Goal: Download file/media

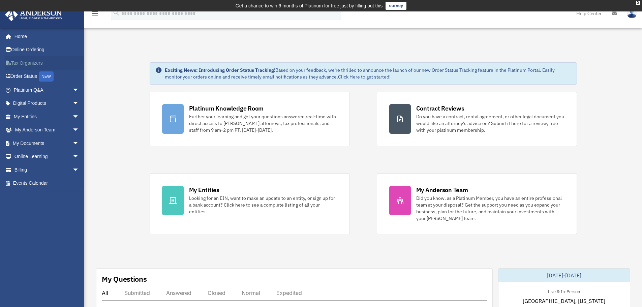
click at [25, 63] on link "Tax Organizers" at bounding box center [47, 62] width 85 height 13
click at [72, 87] on span "arrow_drop_down" at bounding box center [78, 90] width 13 height 14
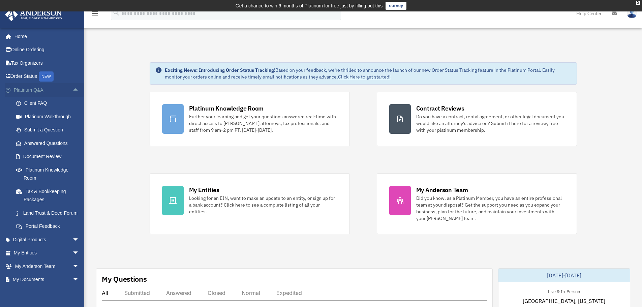
click at [72, 87] on span "arrow_drop_up" at bounding box center [78, 90] width 13 height 14
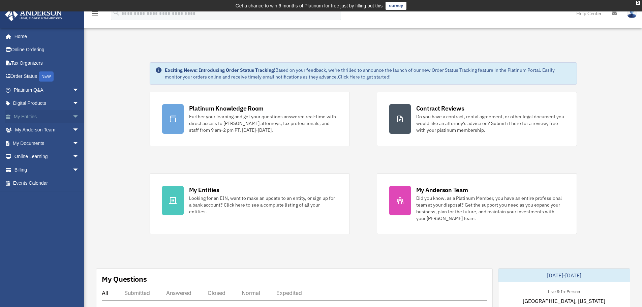
click at [72, 117] on span "arrow_drop_down" at bounding box center [78, 117] width 13 height 14
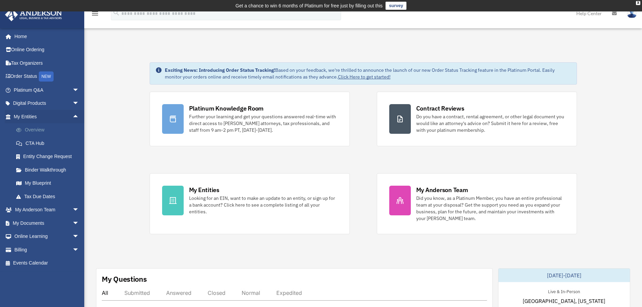
click at [34, 130] on link "Overview" at bounding box center [49, 129] width 80 height 13
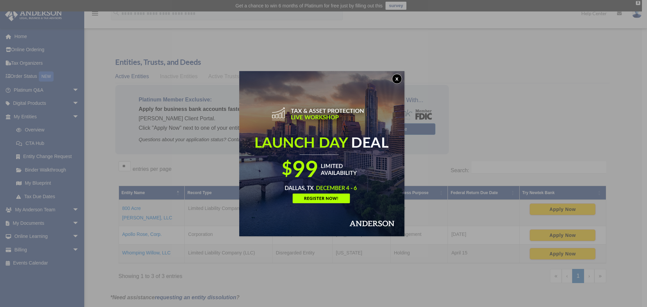
click at [397, 77] on button "x" at bounding box center [397, 79] width 10 height 10
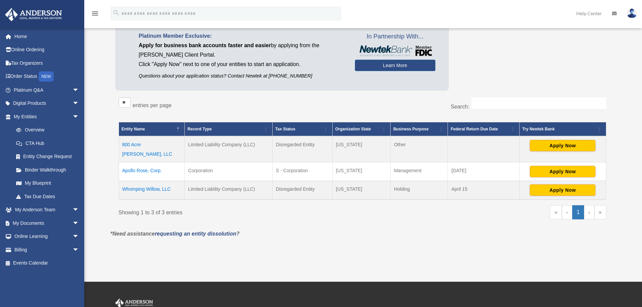
scroll to position [67, 0]
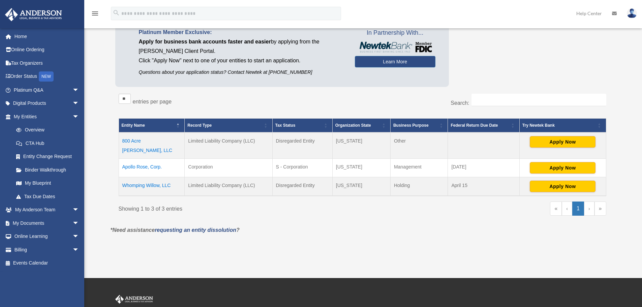
click at [141, 140] on td "800 Acre Woods, LLC" at bounding box center [152, 145] width 66 height 26
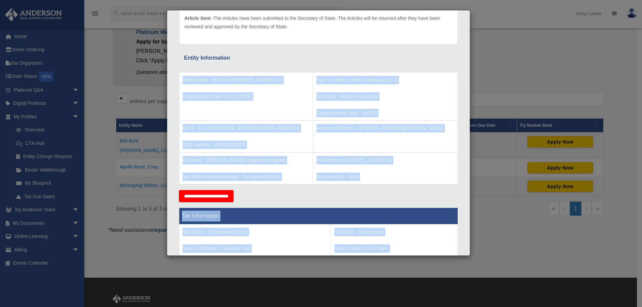
scroll to position [90, 0]
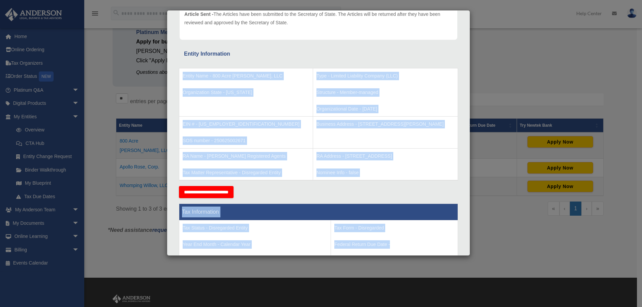
drag, startPoint x: 180, startPoint y: 72, endPoint x: 402, endPoint y: 241, distance: 278.3
copy div "Entity Name - 800 Acre Woods, LLC Organization State - New York Type - Limited …"
click at [305, 197] on div "**********" at bounding box center [318, 192] width 279 height 12
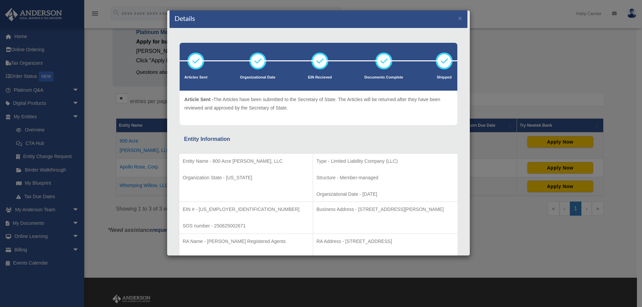
scroll to position [0, 0]
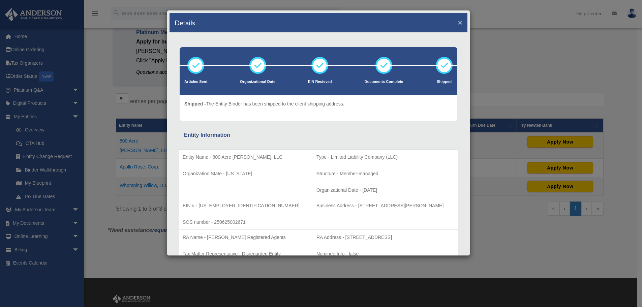
click at [458, 21] on button "×" at bounding box center [460, 22] width 4 height 7
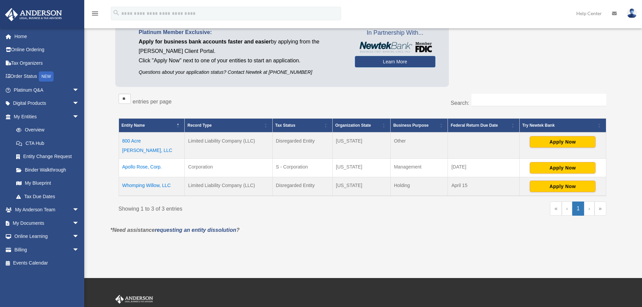
click at [149, 178] on td "Whomping Willow, LLC" at bounding box center [152, 186] width 66 height 19
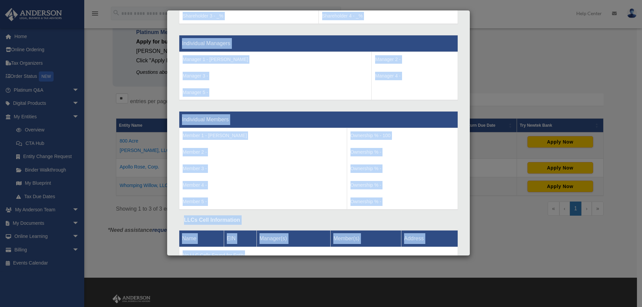
scroll to position [621, 0]
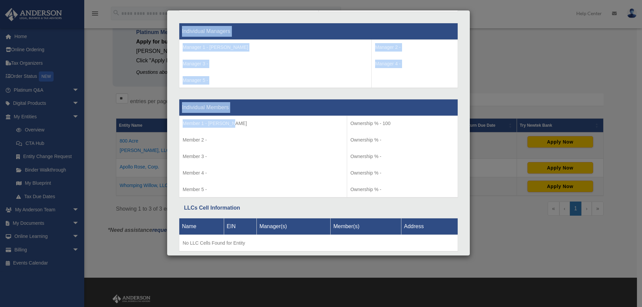
drag, startPoint x: 183, startPoint y: 98, endPoint x: 283, endPoint y: 124, distance: 103.8
copy div "Entity Name - Whomping Willow, LLC Organization State - Wyoming Type - Limited …"
drag, startPoint x: 435, startPoint y: 51, endPoint x: 441, endPoint y: 48, distance: 6.2
click at [435, 51] on p "Manager 2 -" at bounding box center [414, 47] width 79 height 8
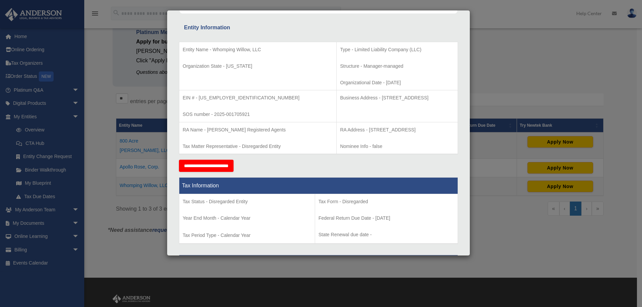
scroll to position [0, 0]
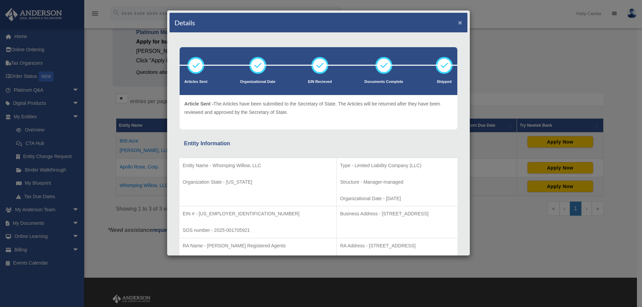
click at [458, 19] on button "×" at bounding box center [460, 22] width 4 height 7
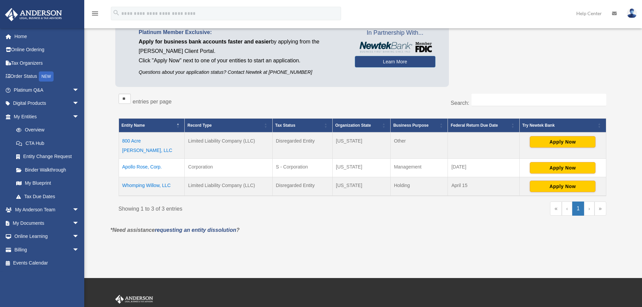
click at [154, 138] on td "800 Acre [PERSON_NAME], LLC" at bounding box center [152, 145] width 66 height 26
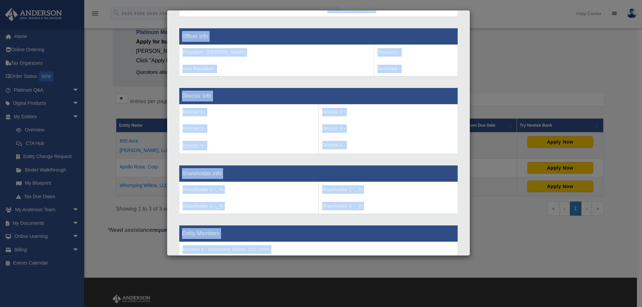
scroll to position [550, 0]
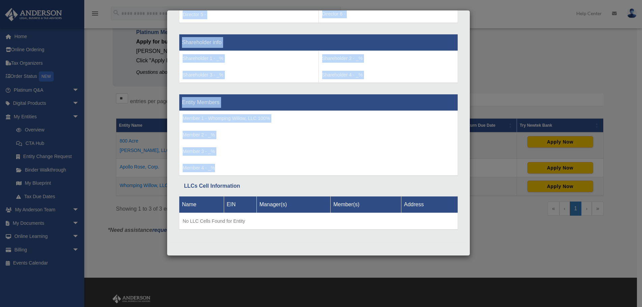
drag, startPoint x: 181, startPoint y: 130, endPoint x: 268, endPoint y: 171, distance: 96.3
copy div "Formation Progress Tracking Number - Shipping Method - DocuSign Articles Prepar…"
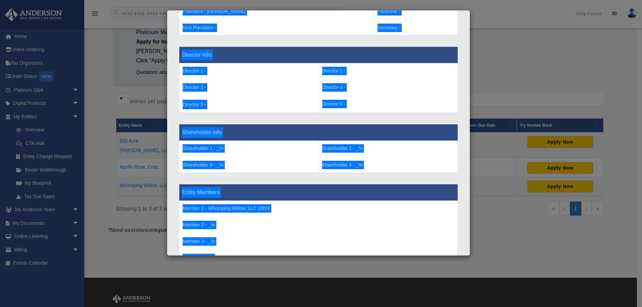
scroll to position [348, 0]
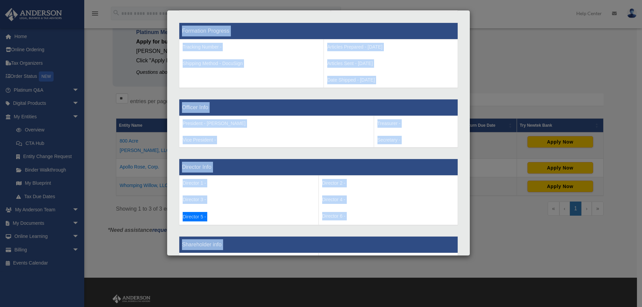
click at [245, 160] on th "Director Info" at bounding box center [318, 167] width 279 height 17
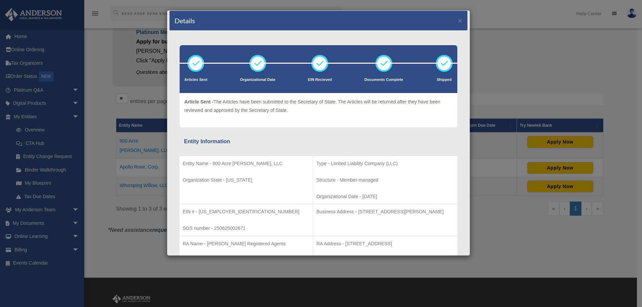
scroll to position [0, 0]
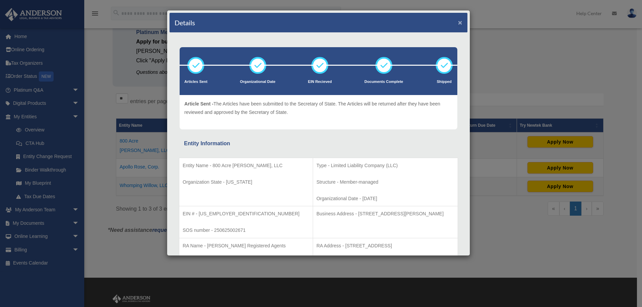
click at [458, 23] on button "×" at bounding box center [460, 22] width 4 height 7
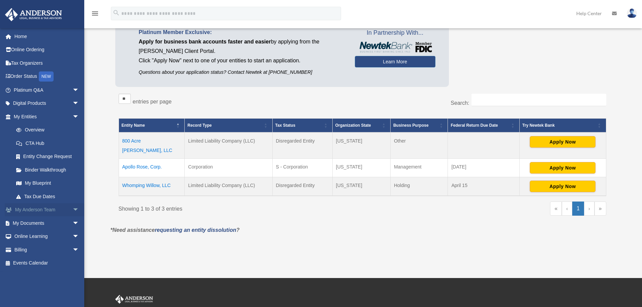
click at [72, 207] on span "arrow_drop_down" at bounding box center [78, 210] width 13 height 14
click at [72, 207] on span "arrow_drop_up" at bounding box center [78, 210] width 13 height 14
click at [72, 222] on span "arrow_drop_down" at bounding box center [78, 223] width 13 height 14
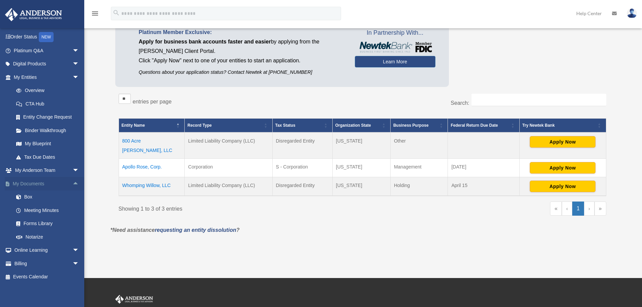
scroll to position [40, 0]
click at [26, 195] on link "Box" at bounding box center [49, 196] width 80 height 13
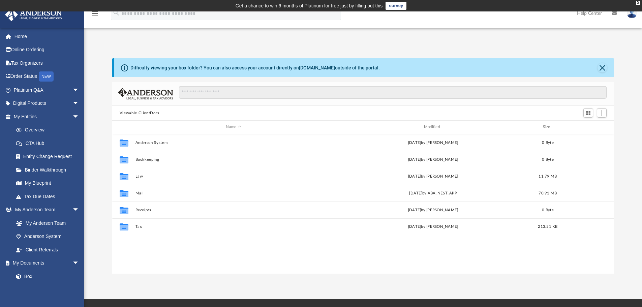
scroll to position [148, 497]
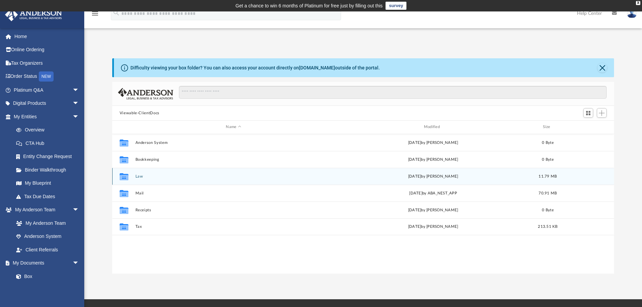
click at [140, 177] on button "Law" at bounding box center [233, 176] width 196 height 4
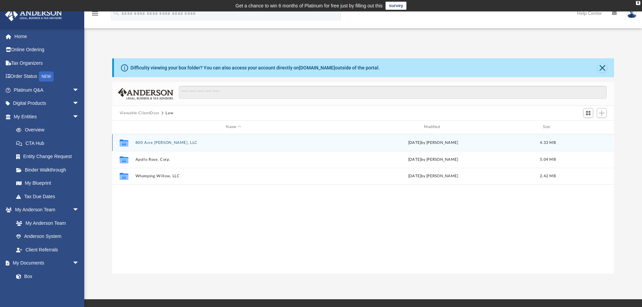
click at [159, 140] on div "Collaborated Folder 800 Acre Woods, LLC Wed Jul 23 2025 by Colette Grier 4.33 MB" at bounding box center [363, 142] width 502 height 17
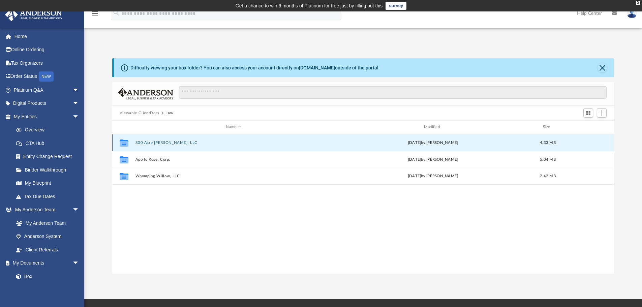
click at [154, 145] on button "800 Acre [PERSON_NAME], LLC" at bounding box center [233, 142] width 196 height 4
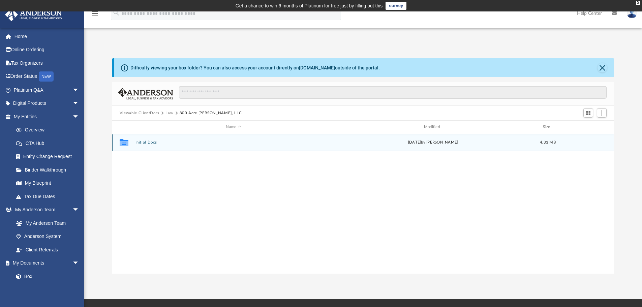
click at [152, 143] on button "Initial Docs" at bounding box center [233, 142] width 196 height 4
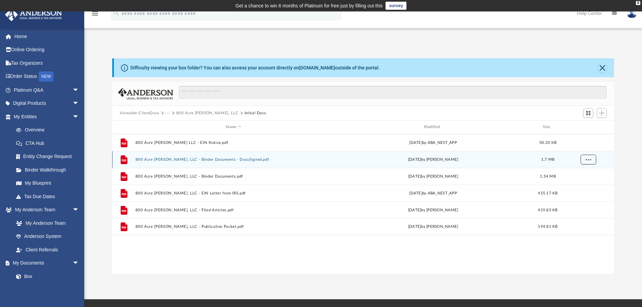
click at [592, 161] on button "More options" at bounding box center [587, 159] width 15 height 10
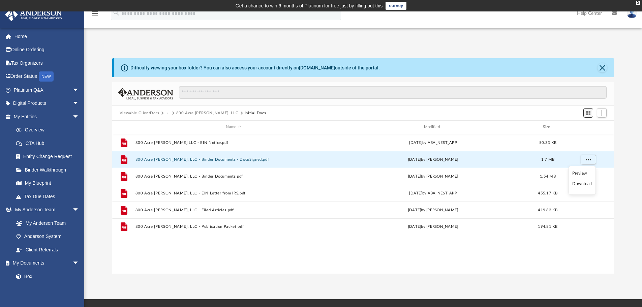
click at [589, 112] on span "Switch to Grid View" at bounding box center [588, 113] width 6 height 6
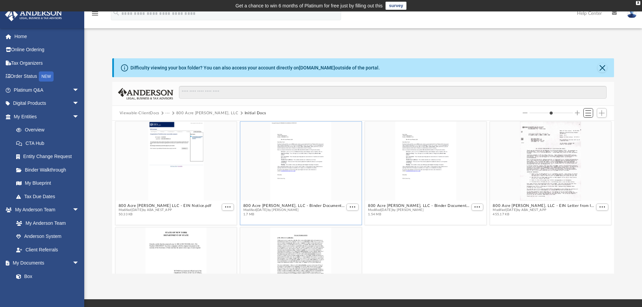
scroll to position [0, 0]
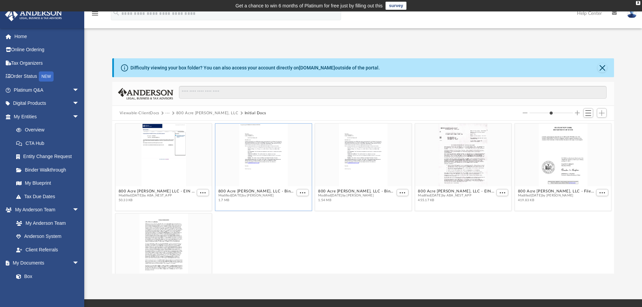
type input "*"
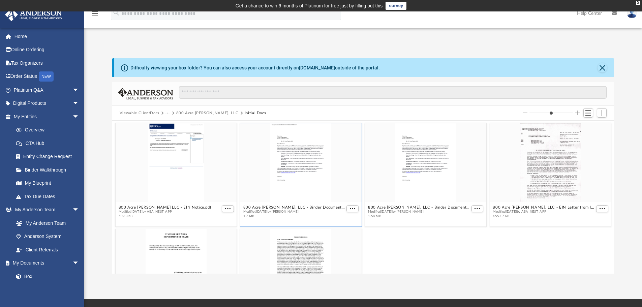
drag, startPoint x: 541, startPoint y: 114, endPoint x: 536, endPoint y: 114, distance: 4.4
click at [536, 114] on input "Column size" at bounding box center [550, 112] width 43 height 5
click at [586, 115] on span "Switch to List View" at bounding box center [588, 113] width 6 height 6
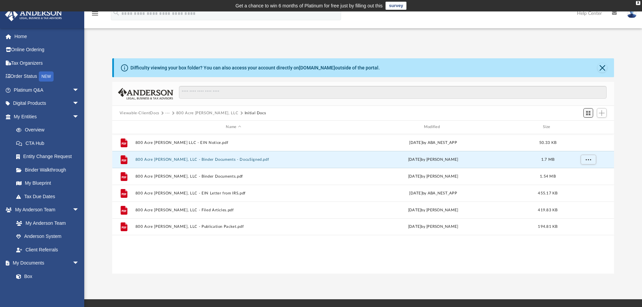
scroll to position [148, 497]
click at [586, 111] on span "Switch to Grid View" at bounding box center [588, 113] width 6 height 6
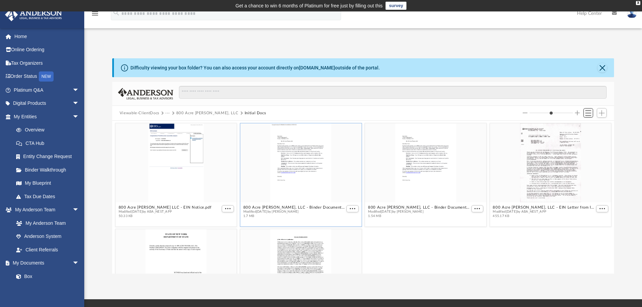
click at [586, 111] on span "Switch to List View" at bounding box center [588, 113] width 6 height 6
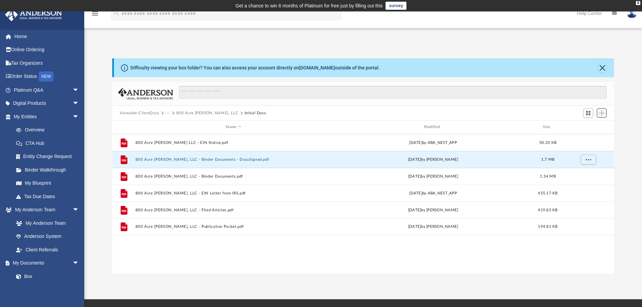
click at [602, 113] on span "Add" at bounding box center [602, 113] width 6 height 6
click at [589, 128] on li "Upload" at bounding box center [592, 126] width 22 height 7
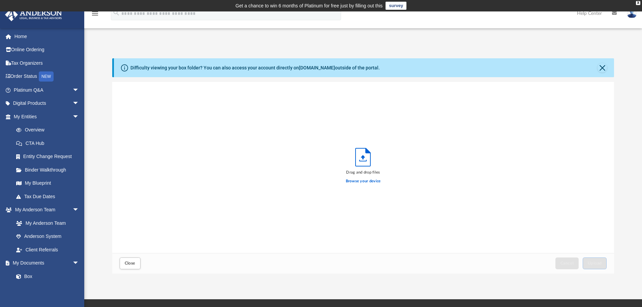
scroll to position [166, 497]
click at [599, 65] on button "Close" at bounding box center [601, 67] width 9 height 9
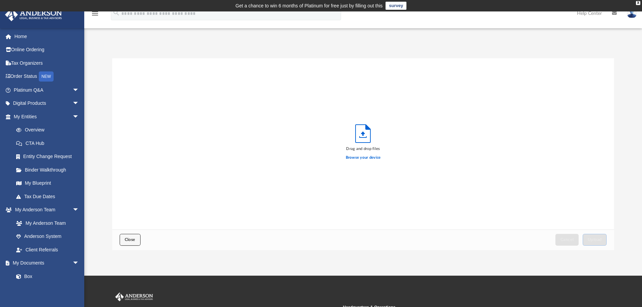
click at [134, 242] on button "Close" at bounding box center [130, 240] width 21 height 12
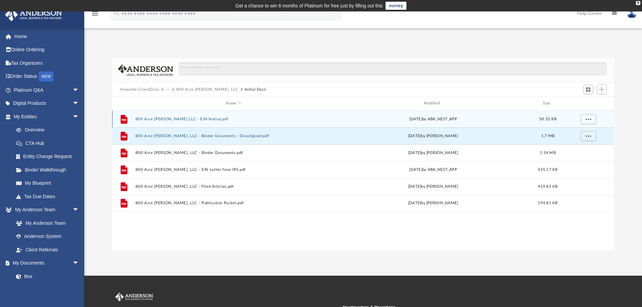
click at [493, 114] on div "File 800 Acre Woods LLC - EIN Notice.pdf Wed Jun 25 2025 by ABA_NEST_APP 50.33 …" at bounding box center [363, 118] width 502 height 17
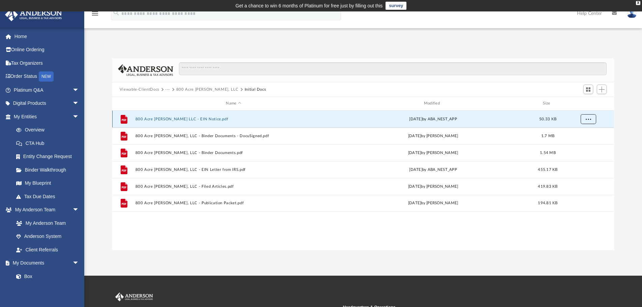
click at [590, 120] on span "More options" at bounding box center [587, 119] width 5 height 4
click at [580, 144] on li "Download" at bounding box center [582, 143] width 20 height 7
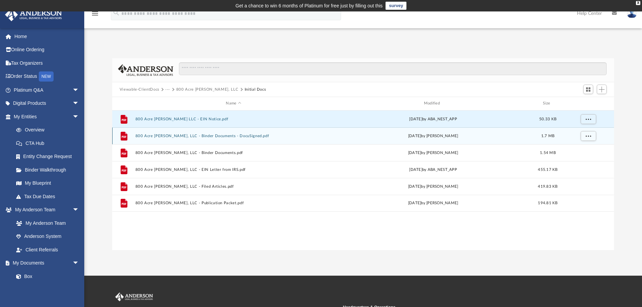
click at [574, 138] on div "grid" at bounding box center [587, 135] width 47 height 13
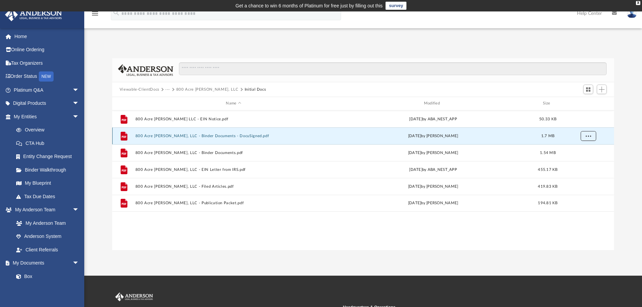
click at [586, 137] on span "More options" at bounding box center [587, 136] width 5 height 4
click at [581, 159] on li "Download" at bounding box center [582, 160] width 20 height 7
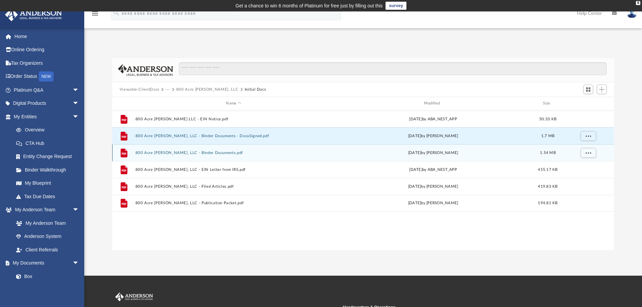
click at [547, 155] on div "1.54 MB" at bounding box center [547, 153] width 27 height 6
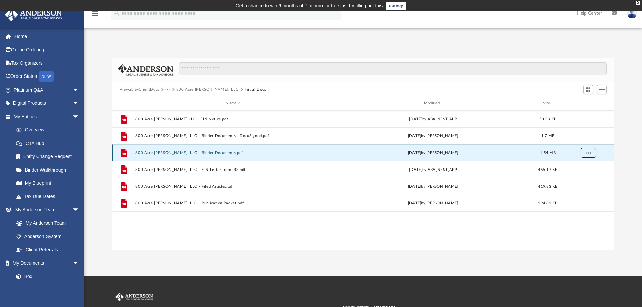
click at [589, 152] on span "More options" at bounding box center [587, 153] width 5 height 4
click at [584, 175] on li "Download" at bounding box center [582, 176] width 20 height 7
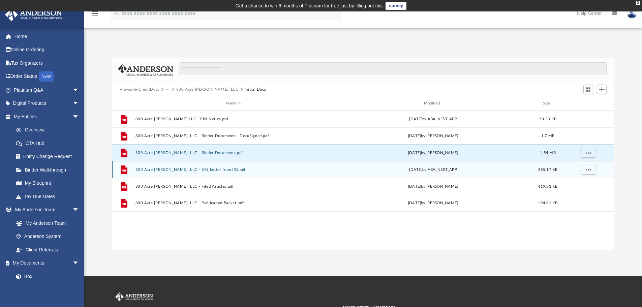
click at [572, 168] on div "grid" at bounding box center [587, 169] width 47 height 13
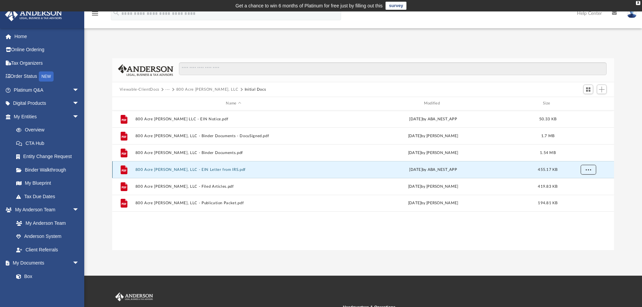
click at [592, 166] on button "More options" at bounding box center [587, 169] width 15 height 10
click at [582, 191] on li "Download" at bounding box center [582, 193] width 20 height 7
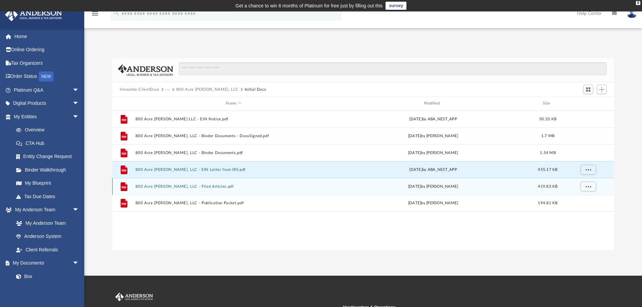
click at [550, 186] on span "419.83 KB" at bounding box center [548, 186] width 20 height 4
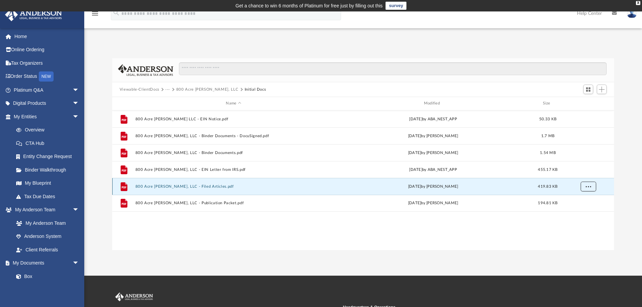
click at [591, 187] on button "More options" at bounding box center [587, 186] width 15 height 10
click at [582, 211] on li "Download" at bounding box center [582, 210] width 20 height 7
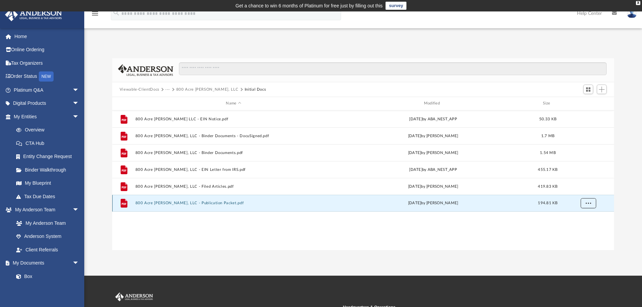
click at [588, 202] on span "More options" at bounding box center [587, 203] width 5 height 4
click at [583, 214] on li "Preview" at bounding box center [582, 216] width 20 height 7
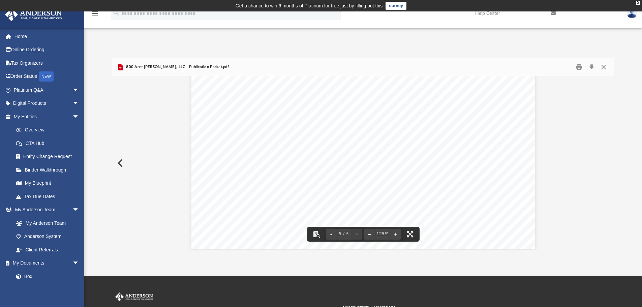
scroll to position [2100, 0]
click at [603, 68] on button "Close" at bounding box center [603, 67] width 12 height 10
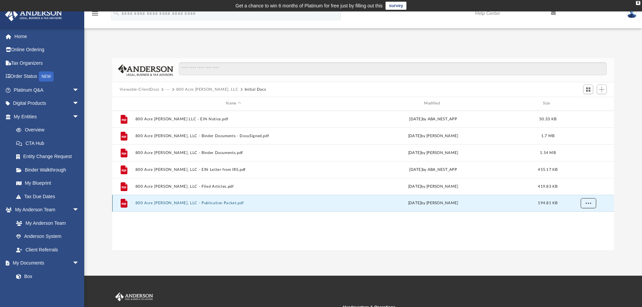
click at [587, 205] on button "More options" at bounding box center [587, 203] width 15 height 10
click at [584, 228] on li "Download" at bounding box center [582, 227] width 20 height 7
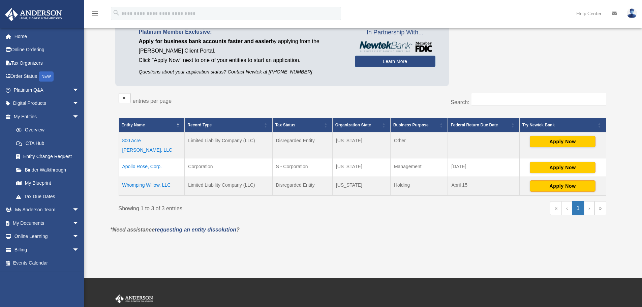
scroll to position [67, 0]
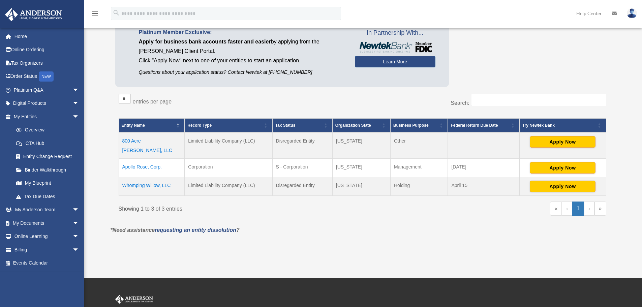
click at [151, 179] on td "Whomping Willow, LLC" at bounding box center [152, 186] width 66 height 19
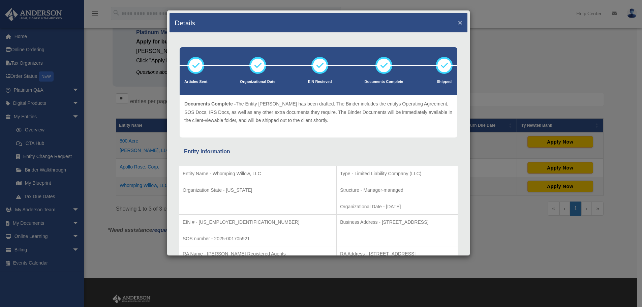
click at [458, 20] on button "×" at bounding box center [460, 22] width 4 height 7
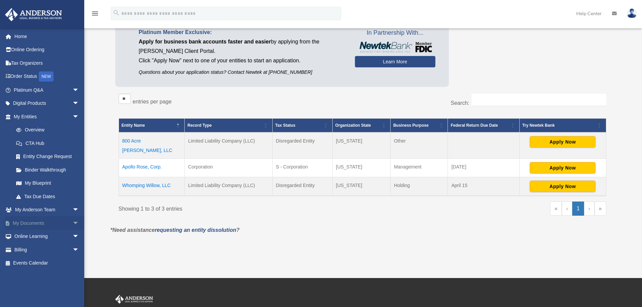
click at [72, 221] on span "arrow_drop_down" at bounding box center [78, 223] width 13 height 14
click at [29, 236] on link "Box" at bounding box center [49, 236] width 80 height 13
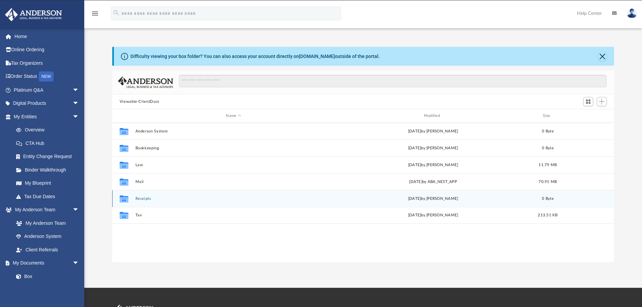
scroll to position [148, 497]
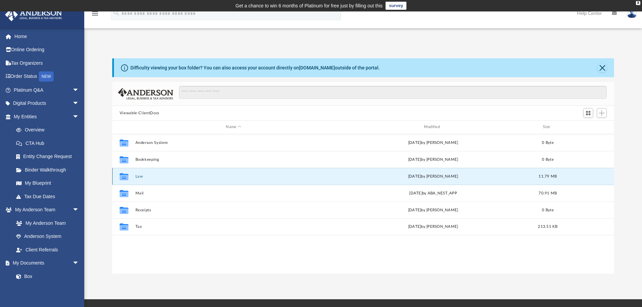
click at [140, 177] on button "Law" at bounding box center [233, 176] width 196 height 4
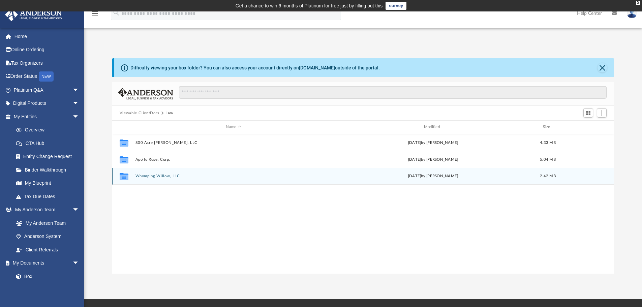
click at [147, 176] on button "Whomping Willow, LLC" at bounding box center [233, 176] width 196 height 4
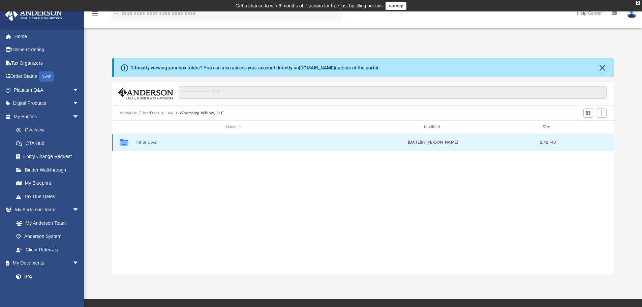
click at [141, 142] on button "Initial Docs" at bounding box center [233, 142] width 196 height 4
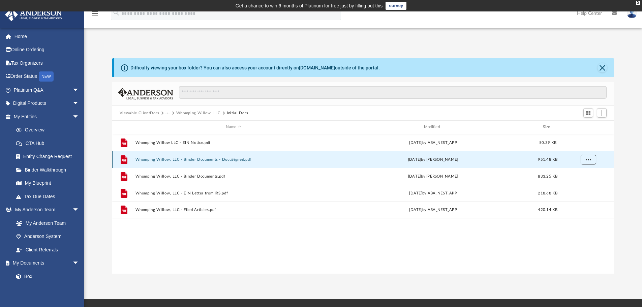
click at [586, 158] on span "More options" at bounding box center [587, 159] width 5 height 4
click at [578, 187] on li "Download" at bounding box center [582, 183] width 20 height 7
click at [243, 159] on button "Whomping Willow, LLC - Binder Documents - DocuSigned.pdf" at bounding box center [233, 159] width 196 height 4
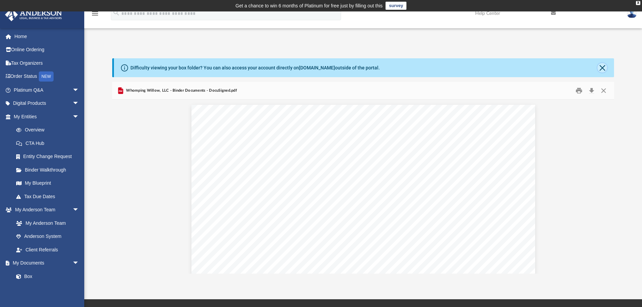
click at [601, 65] on button "Close" at bounding box center [601, 67] width 9 height 9
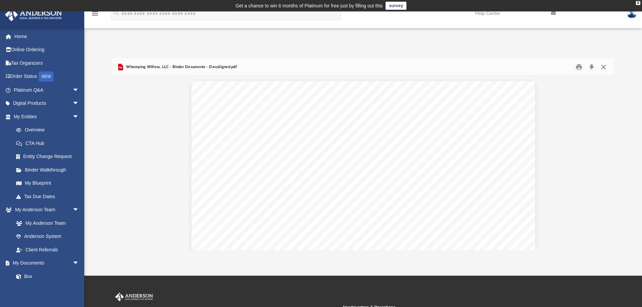
click at [602, 66] on button "Close" at bounding box center [603, 67] width 12 height 10
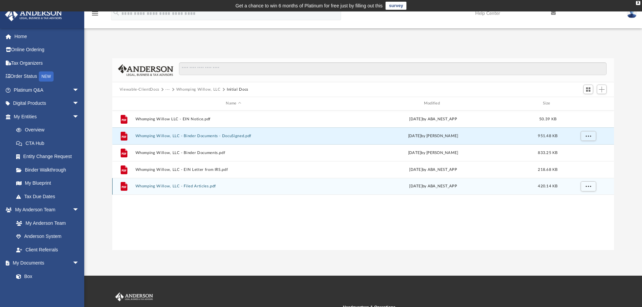
click at [516, 192] on div "File Whomping Willow, LLC - Filed Articles.pdf Mon Jun 23 2025 by ABA_NEST_APP …" at bounding box center [363, 186] width 502 height 17
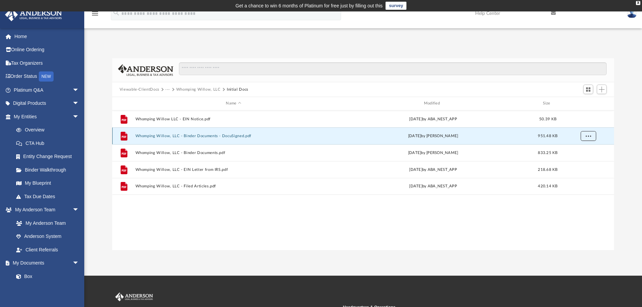
click at [589, 133] on button "More options" at bounding box center [587, 136] width 15 height 10
click at [578, 164] on ul "Preview Download" at bounding box center [581, 156] width 27 height 29
click at [579, 164] on ul "Preview Download" at bounding box center [581, 156] width 27 height 29
click at [592, 158] on ul "Preview Download" at bounding box center [581, 156] width 27 height 29
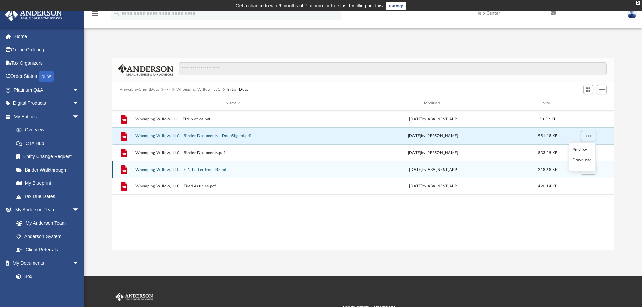
click at [432, 166] on div "File Whomping Willow, LLC - EIN Letter from IRS.pdf Wed Jul 23 2025 by ABA_NEST…" at bounding box center [363, 169] width 502 height 17
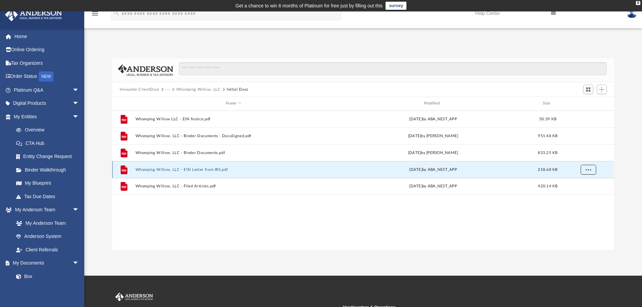
click at [589, 167] on span "More options" at bounding box center [587, 169] width 5 height 4
click at [577, 194] on li "Download" at bounding box center [582, 193] width 20 height 7
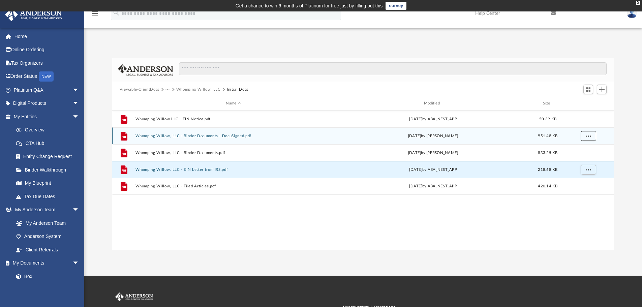
click at [589, 134] on span "More options" at bounding box center [587, 136] width 5 height 4
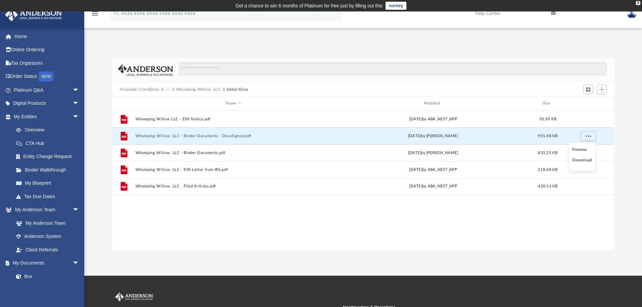
click at [583, 162] on li "Download" at bounding box center [582, 160] width 20 height 7
